Goal: Check status: Check status

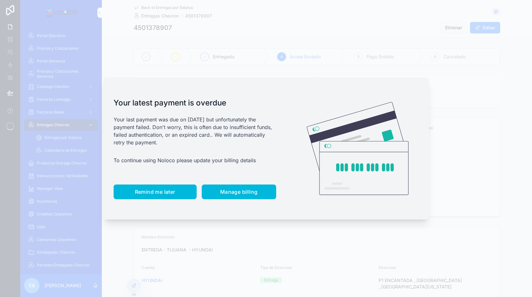
click at [165, 189] on span "Remind me later" at bounding box center [155, 191] width 40 height 6
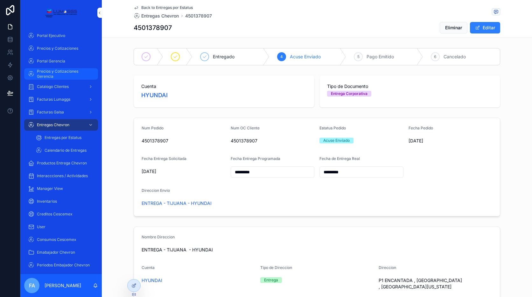
click at [66, 71] on span "Precios y Cotizaciones Gerencia" at bounding box center [64, 74] width 55 height 10
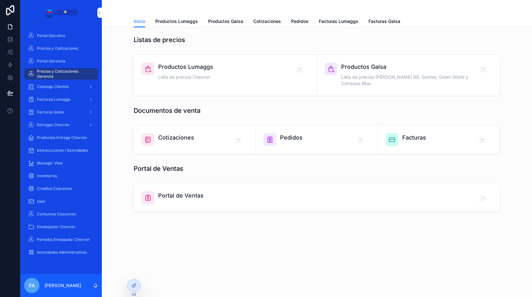
click at [304, 68] on icon "scrollable content" at bounding box center [299, 70] width 10 height 10
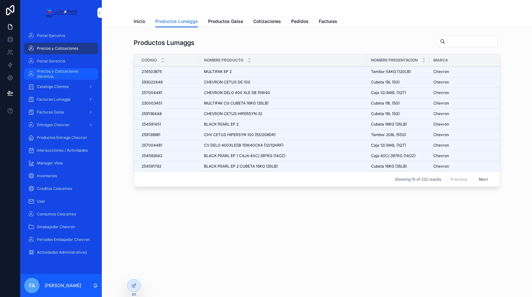
click at [53, 73] on span "Precios y Cotizaciones Gerencia" at bounding box center [64, 74] width 55 height 10
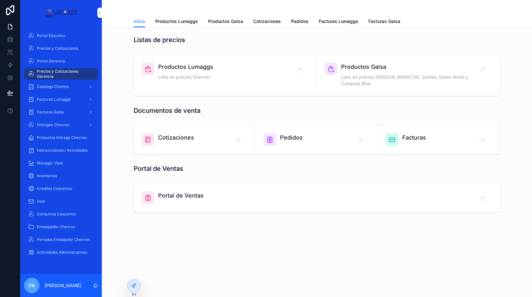
click at [236, 133] on div "Cotizaciones" at bounding box center [195, 139] width 106 height 13
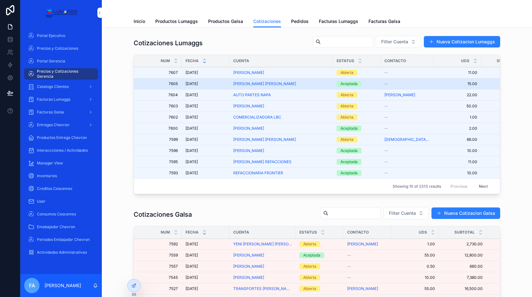
click at [193, 85] on span "[DATE]" at bounding box center [192, 83] width 12 height 5
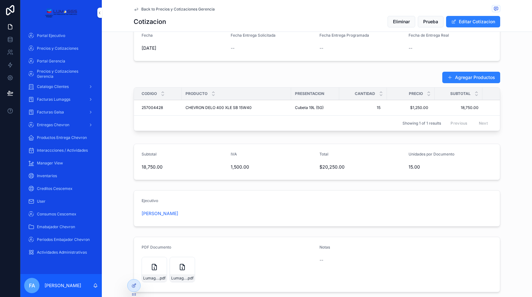
scroll to position [227, 0]
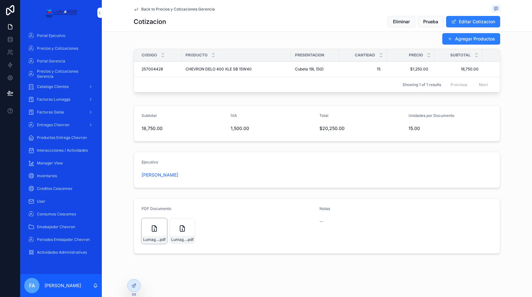
click at [154, 230] on icon "scrollable content" at bounding box center [154, 228] width 4 height 6
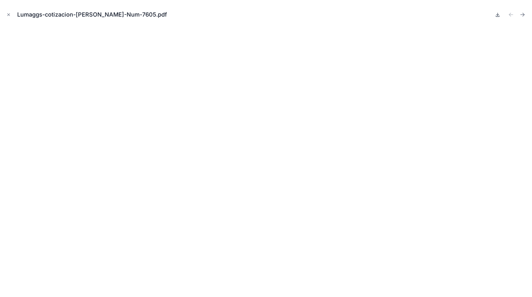
click at [499, 14] on icon at bounding box center [497, 14] width 5 height 5
click at [11, 15] on button "Close modal" at bounding box center [8, 14] width 7 height 7
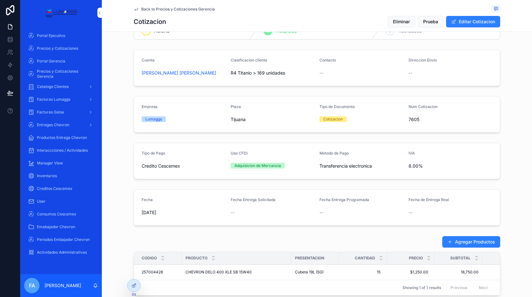
scroll to position [4, 0]
